Goal: Transaction & Acquisition: Purchase product/service

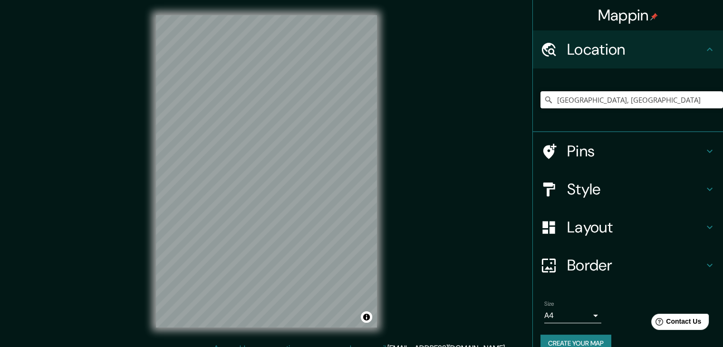
click at [643, 97] on input "[GEOGRAPHIC_DATA], [GEOGRAPHIC_DATA]" at bounding box center [631, 99] width 182 height 17
click at [671, 97] on input "[GEOGRAPHIC_DATA], [GEOGRAPHIC_DATA]" at bounding box center [631, 99] width 182 height 17
click at [663, 101] on input "Ciudad de México, México" at bounding box center [631, 99] width 182 height 17
drag, startPoint x: 661, startPoint y: 102, endPoint x: 481, endPoint y: 102, distance: 179.6
click at [481, 102] on div "Mappin Location Ciudad de México, México Pins Style Layout Border Choose a bord…" at bounding box center [361, 179] width 723 height 358
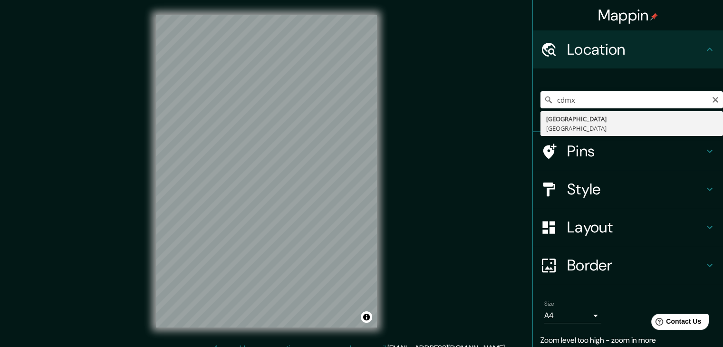
type input "Ciudad de México, México"
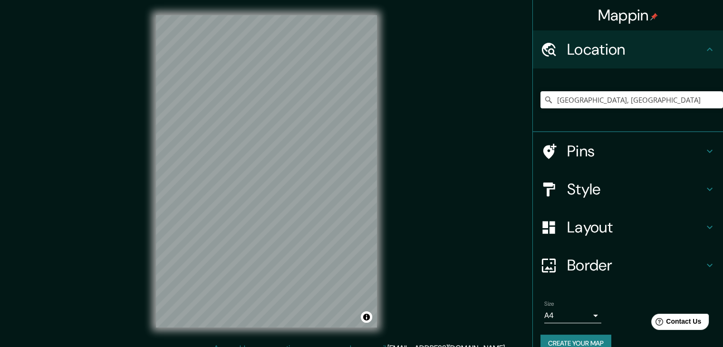
click at [588, 229] on h4 "Layout" at bounding box center [635, 227] width 137 height 19
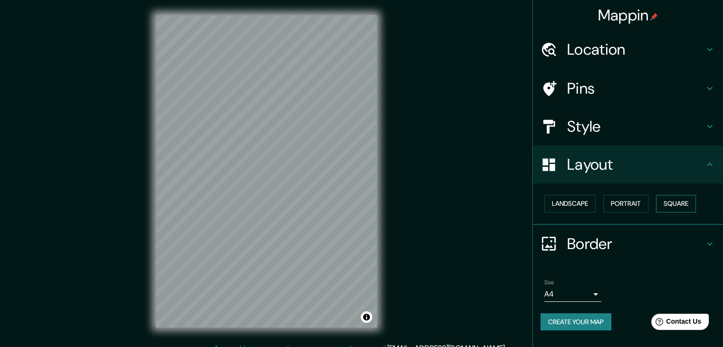
click at [679, 200] on button "Square" at bounding box center [676, 204] width 40 height 18
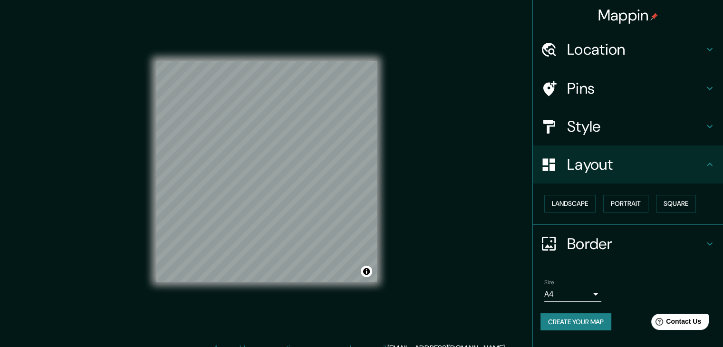
click at [635, 115] on div "Style" at bounding box center [628, 126] width 190 height 38
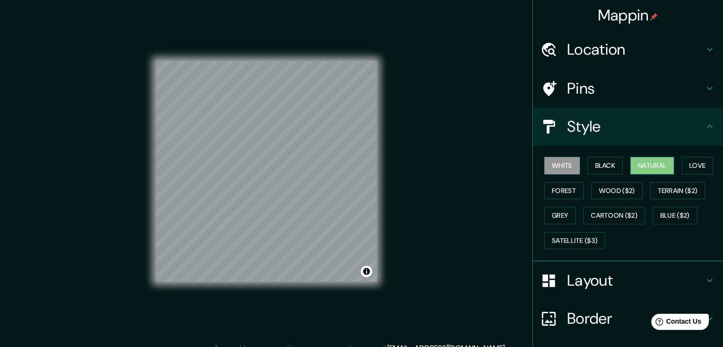
click at [650, 161] on button "Natural" at bounding box center [652, 166] width 44 height 18
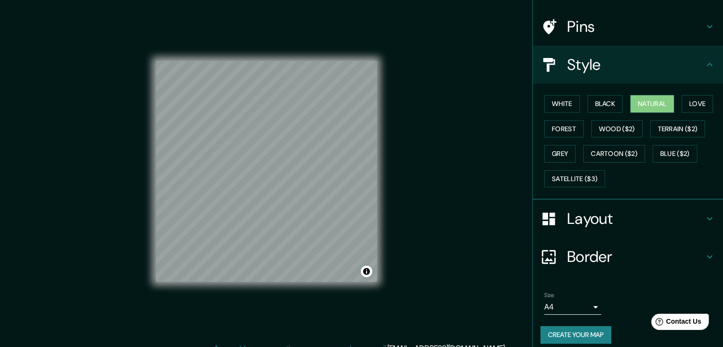
scroll to position [68, 0]
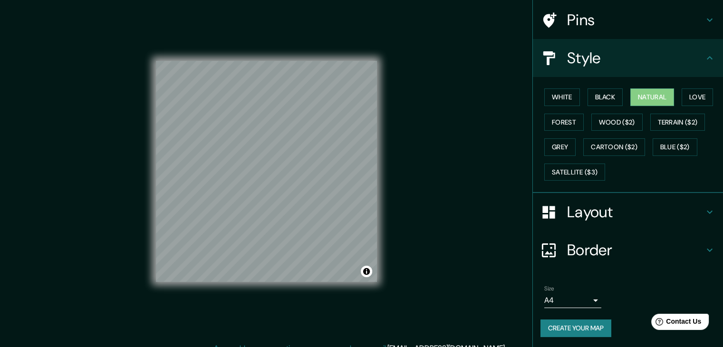
click at [589, 319] on button "Create your map" at bounding box center [575, 328] width 71 height 18
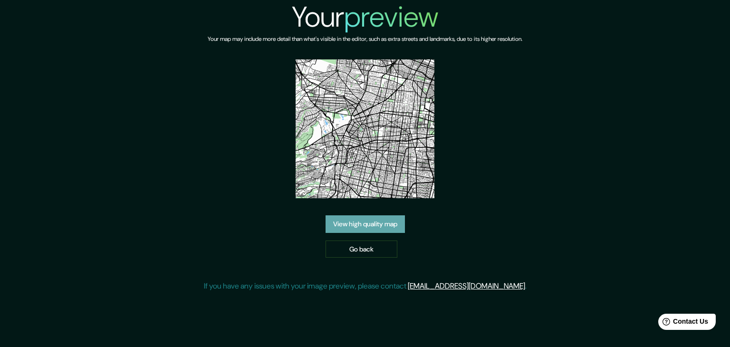
click at [395, 227] on link "View high quality map" at bounding box center [365, 224] width 79 height 18
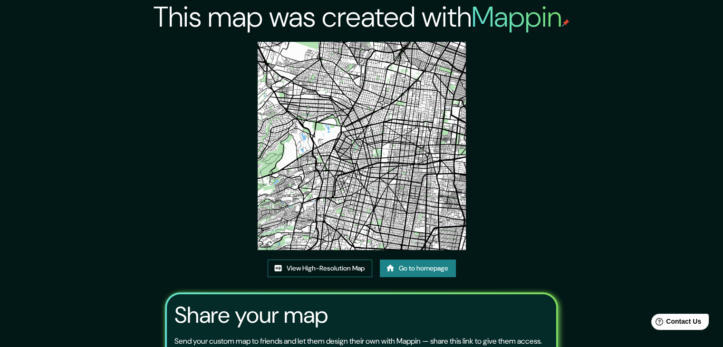
click at [348, 264] on link "View High-Resolution Map" at bounding box center [320, 268] width 105 height 18
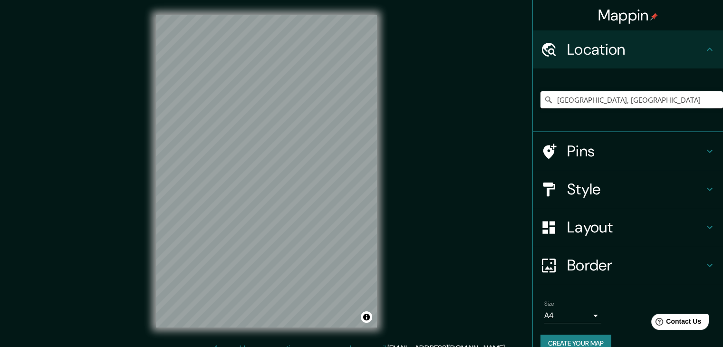
drag, startPoint x: 640, startPoint y: 98, endPoint x: 451, endPoint y: 90, distance: 188.8
click at [451, 90] on div "Mappin Location [GEOGRAPHIC_DATA], [GEOGRAPHIC_DATA] Pins Style Layout Border C…" at bounding box center [361, 179] width 723 height 358
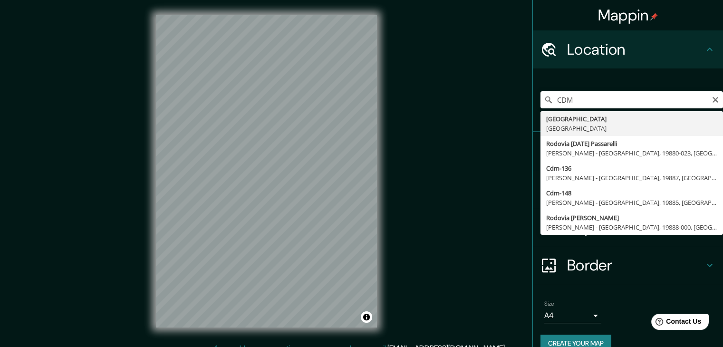
type input "Ciudad de México, México"
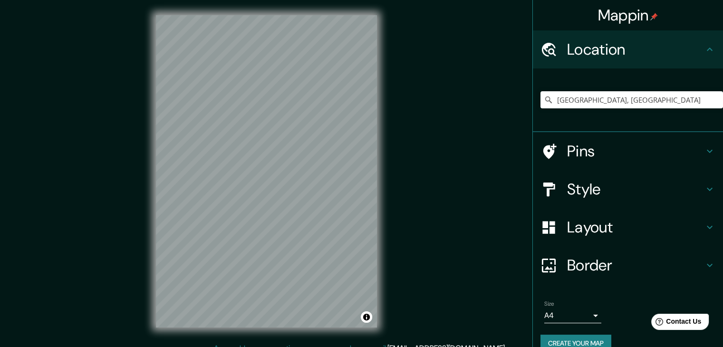
click at [574, 196] on h4 "Style" at bounding box center [635, 189] width 137 height 19
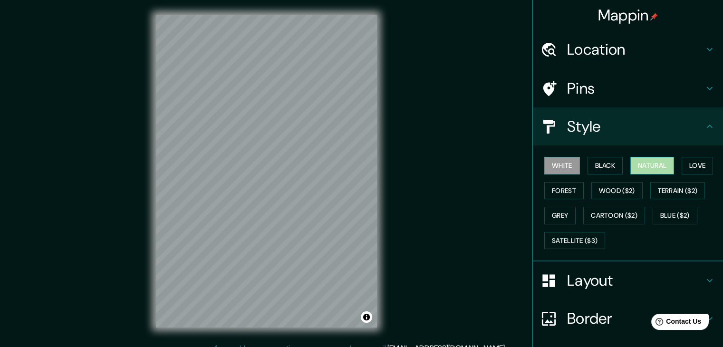
click at [658, 160] on button "Natural" at bounding box center [652, 166] width 44 height 18
click at [574, 280] on h4 "Layout" at bounding box center [635, 280] width 137 height 19
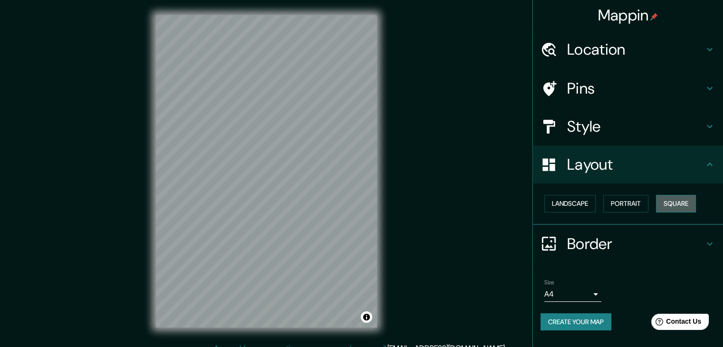
click at [682, 201] on button "Square" at bounding box center [676, 204] width 40 height 18
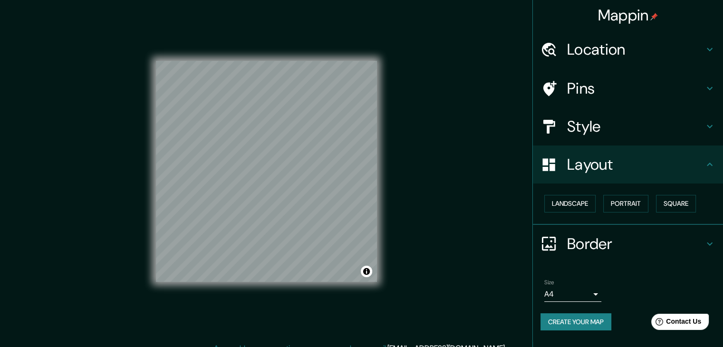
click at [580, 321] on button "Create your map" at bounding box center [575, 322] width 71 height 18
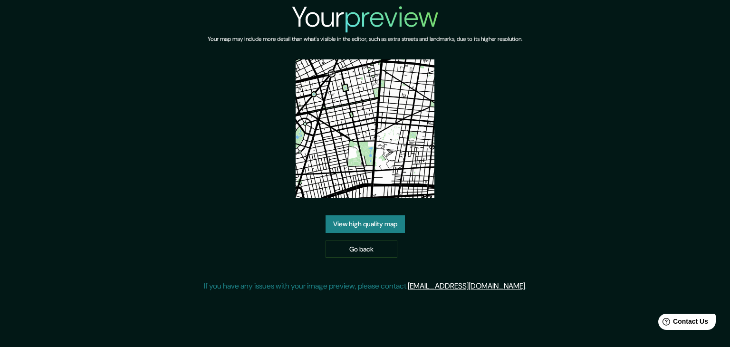
click at [367, 224] on link "View high quality map" at bounding box center [365, 224] width 79 height 18
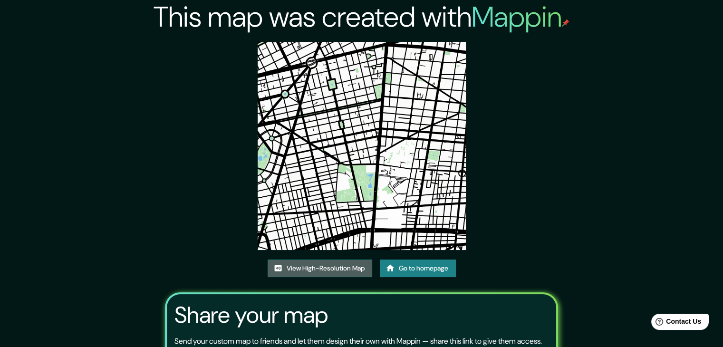
click at [312, 265] on link "View High-Resolution Map" at bounding box center [320, 268] width 105 height 18
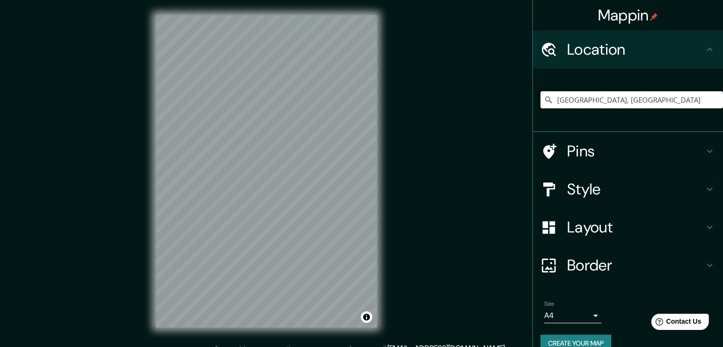
drag, startPoint x: 560, startPoint y: 97, endPoint x: 408, endPoint y: 91, distance: 152.7
click at [408, 91] on div "Mappin Location Ciudad de México, México Pins Style Layout Border Choose a bord…" at bounding box center [361, 179] width 723 height 358
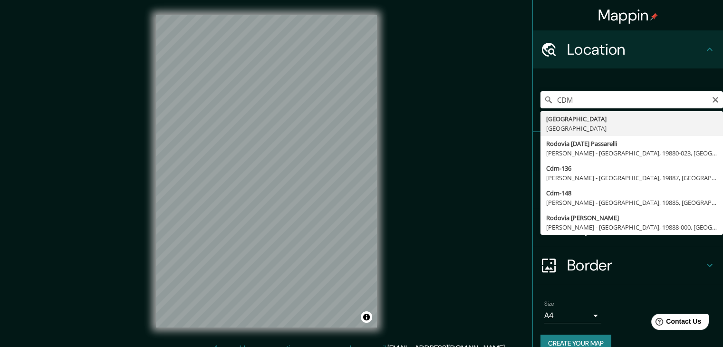
type input "Ciudad de México, México"
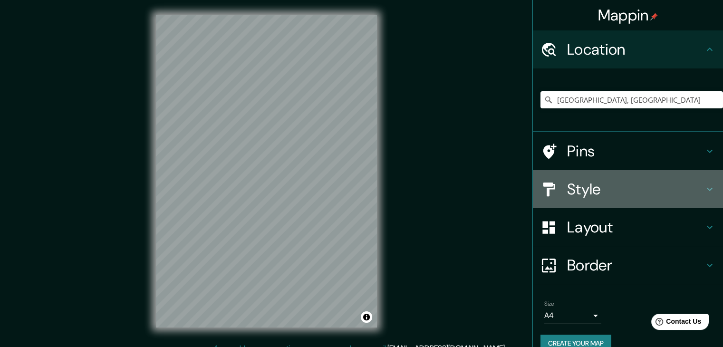
click at [588, 200] on div "Style" at bounding box center [628, 189] width 190 height 38
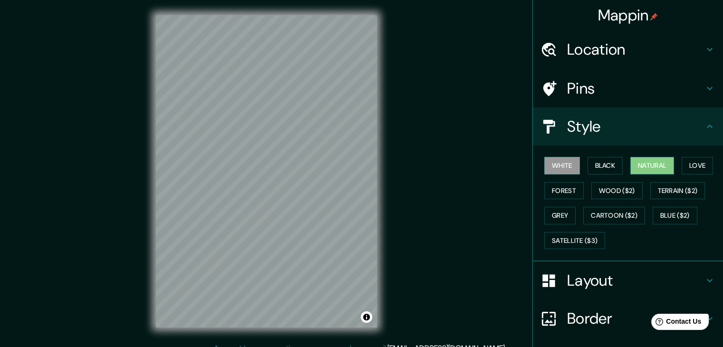
click at [663, 163] on button "Natural" at bounding box center [652, 166] width 44 height 18
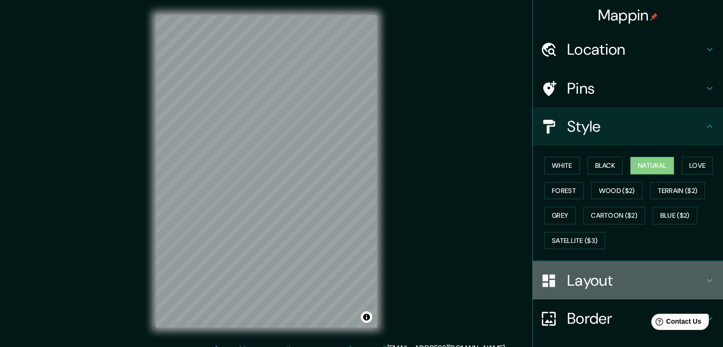
click at [609, 278] on h4 "Layout" at bounding box center [635, 280] width 137 height 19
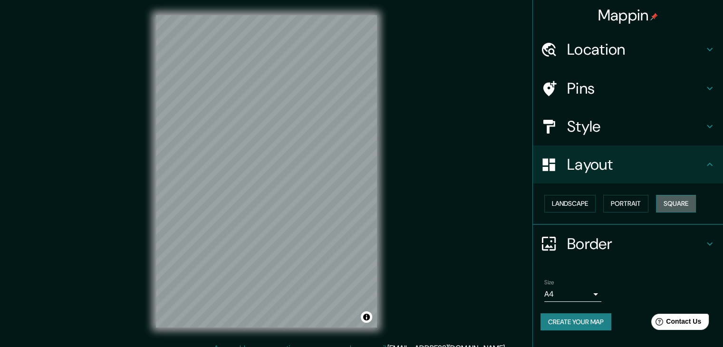
click at [673, 202] on button "Square" at bounding box center [676, 204] width 40 height 18
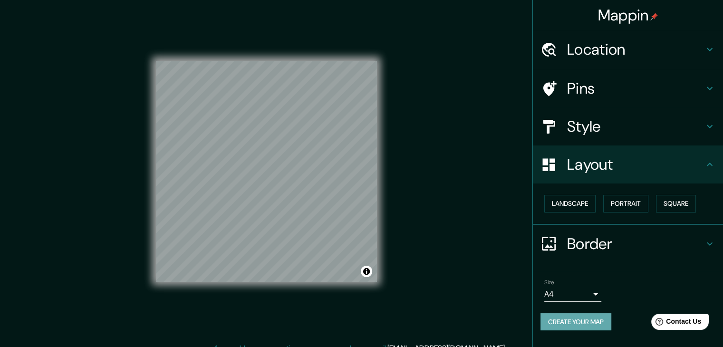
click at [565, 316] on button "Create your map" at bounding box center [575, 322] width 71 height 18
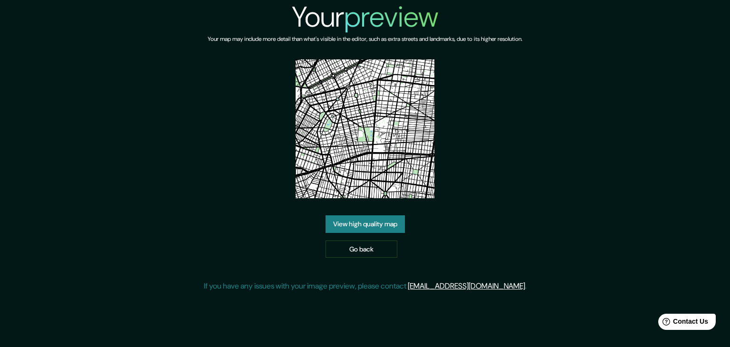
click at [376, 224] on link "View high quality map" at bounding box center [365, 224] width 79 height 18
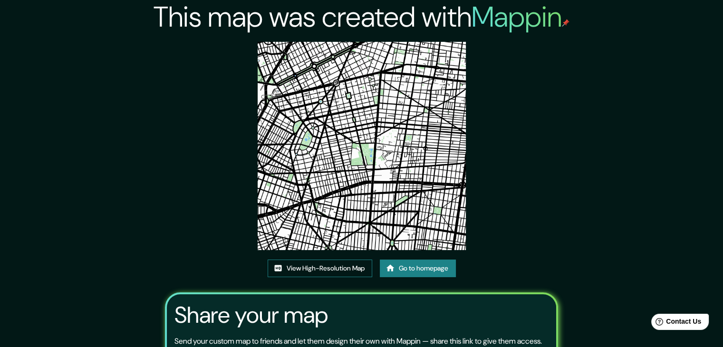
click at [327, 267] on link "View High-Resolution Map" at bounding box center [320, 268] width 105 height 18
